Goal: Navigation & Orientation: Find specific page/section

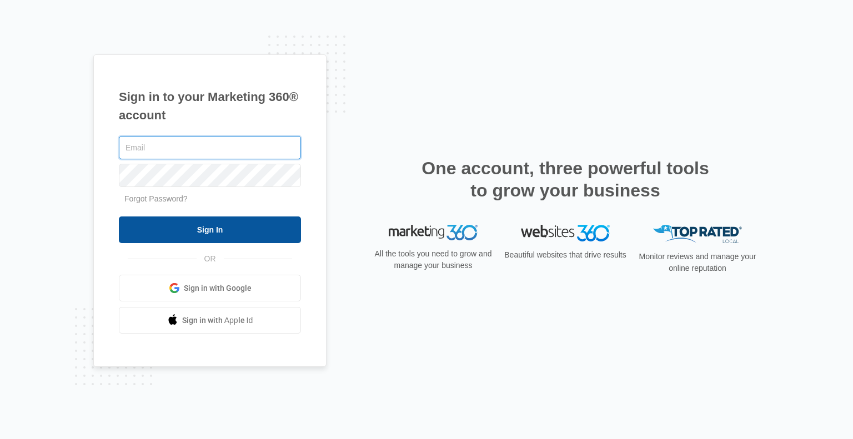
type input "[PERSON_NAME][EMAIL_ADDRESS][DOMAIN_NAME]"
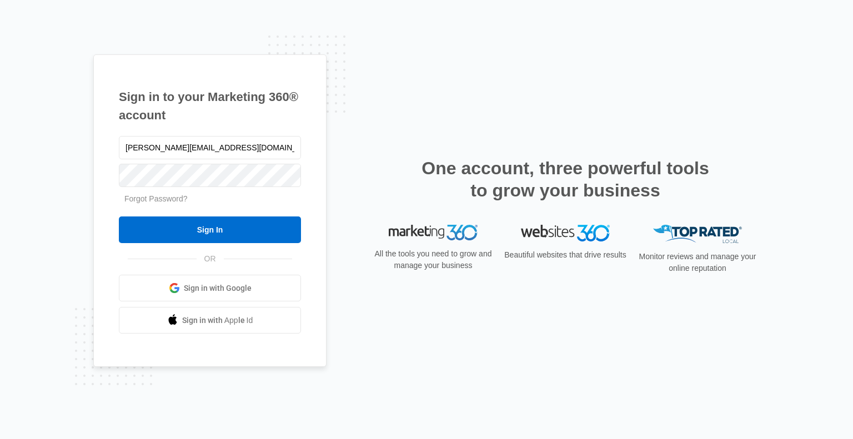
drag, startPoint x: 218, startPoint y: 232, endPoint x: 242, endPoint y: 111, distance: 123.9
click at [218, 232] on input "Sign In" at bounding box center [210, 230] width 182 height 27
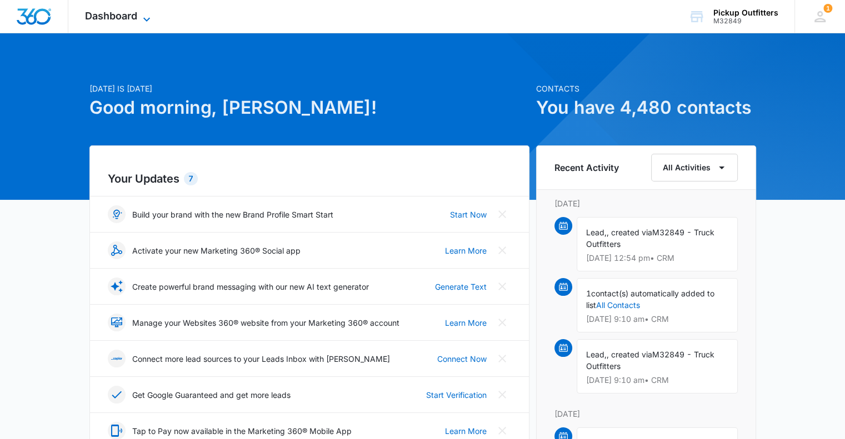
click at [152, 18] on icon at bounding box center [146, 19] width 13 height 13
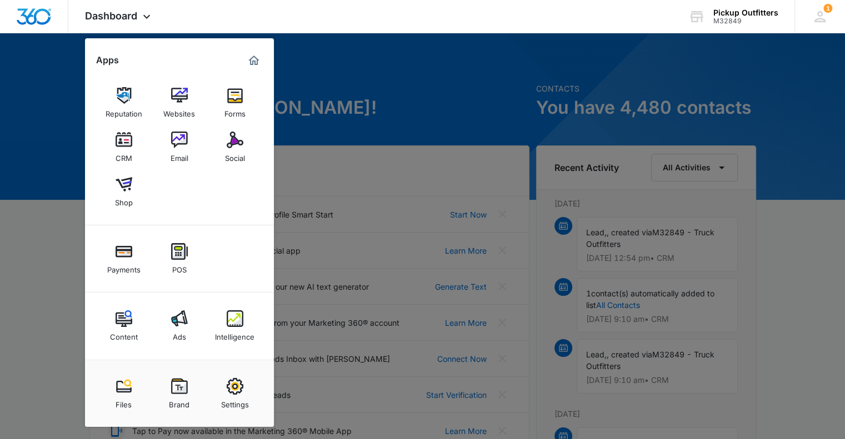
drag, startPoint x: 236, startPoint y: 317, endPoint x: 250, endPoint y: 299, distance: 22.6
click at [236, 317] on img at bounding box center [235, 319] width 17 height 17
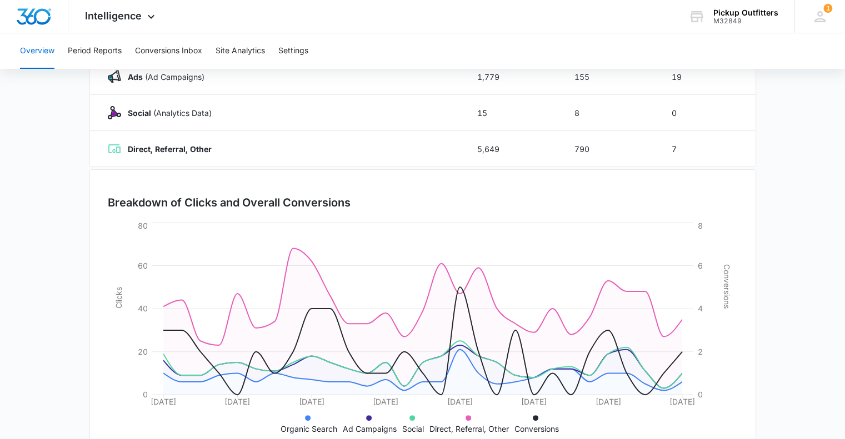
scroll to position [247, 0]
